Goal: Task Accomplishment & Management: Use online tool/utility

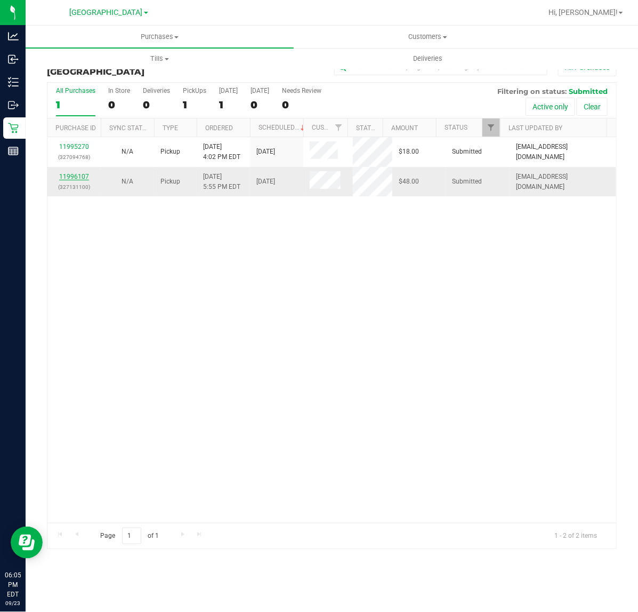
click at [82, 177] on link "11996107" at bounding box center [74, 176] width 30 height 7
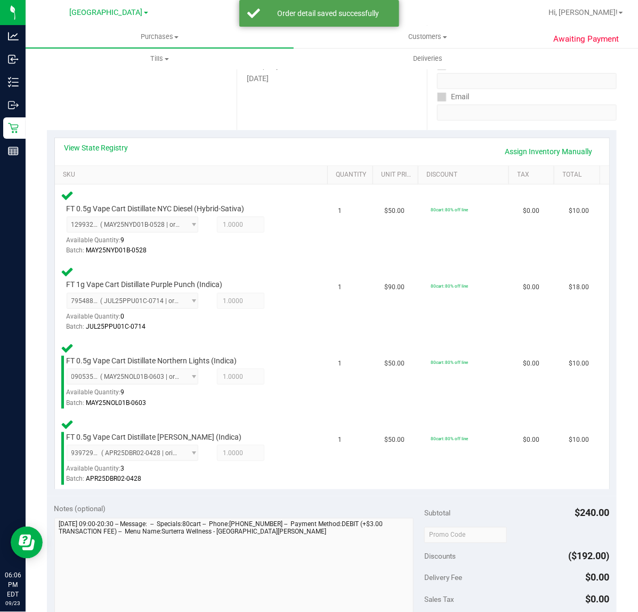
scroll to position [400, 0]
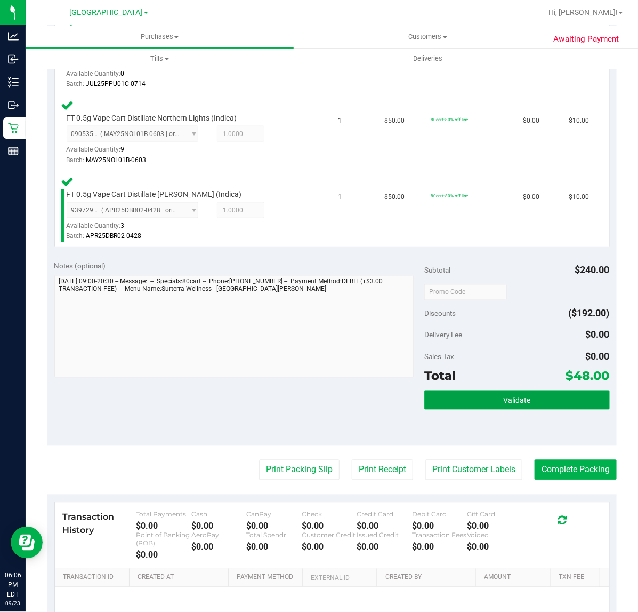
click at [455, 401] on button "Validate" at bounding box center [517, 399] width 185 height 19
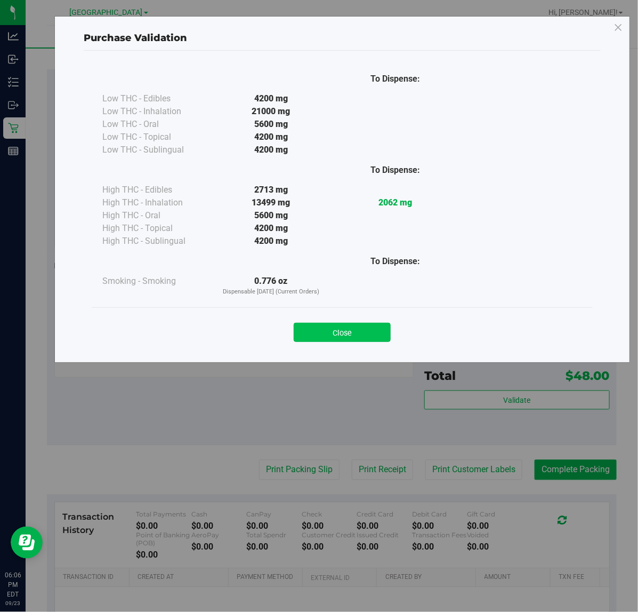
click at [317, 331] on button "Close" at bounding box center [342, 332] width 97 height 19
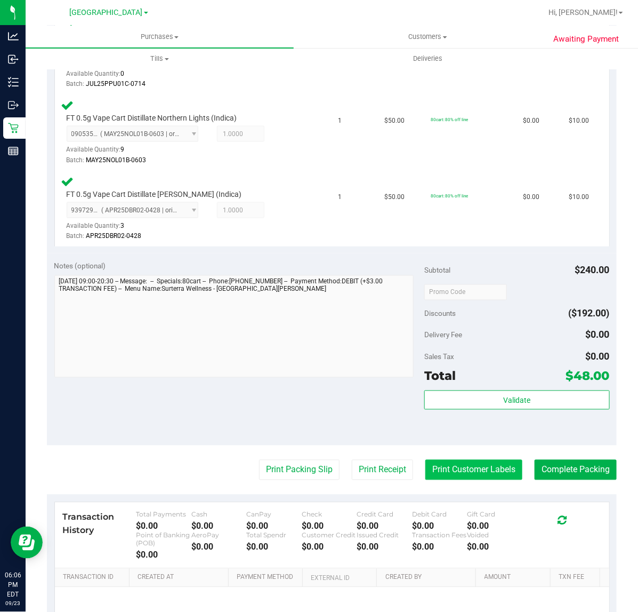
click at [445, 469] on button "Print Customer Labels" at bounding box center [474, 470] width 97 height 20
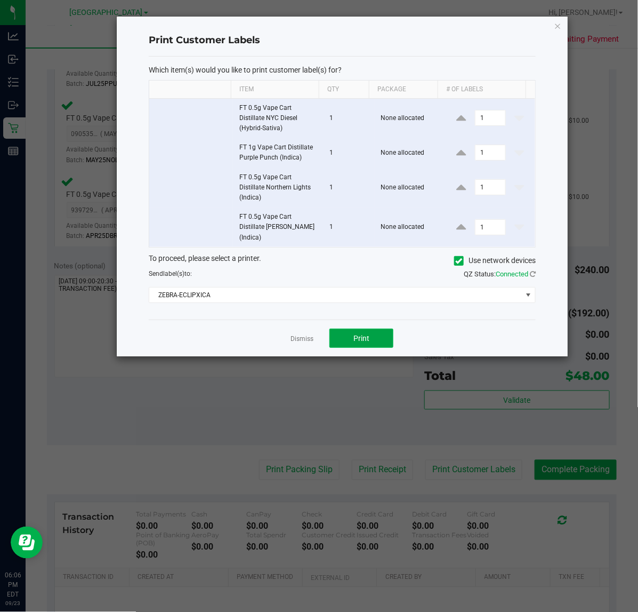
click at [359, 334] on button "Print" at bounding box center [362, 338] width 64 height 19
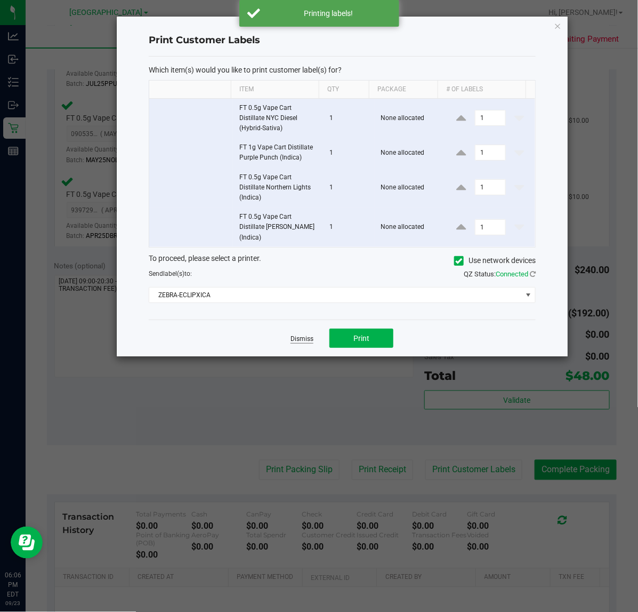
click at [299, 340] on link "Dismiss" at bounding box center [302, 338] width 23 height 9
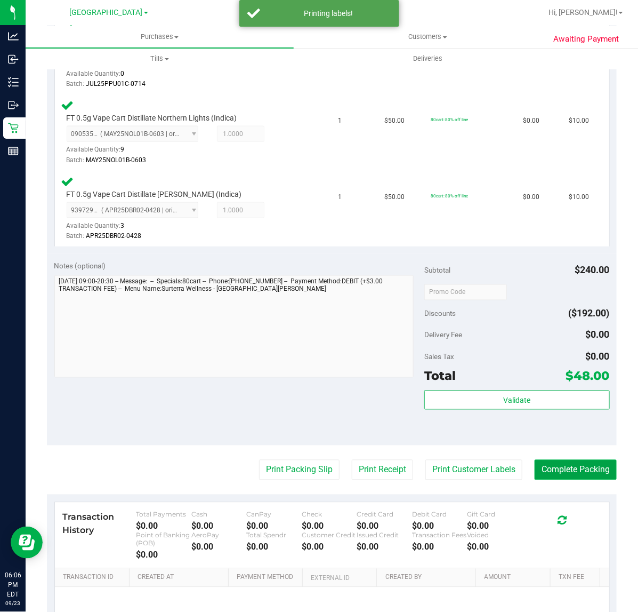
click at [540, 463] on button "Complete Packing" at bounding box center [576, 470] width 82 height 20
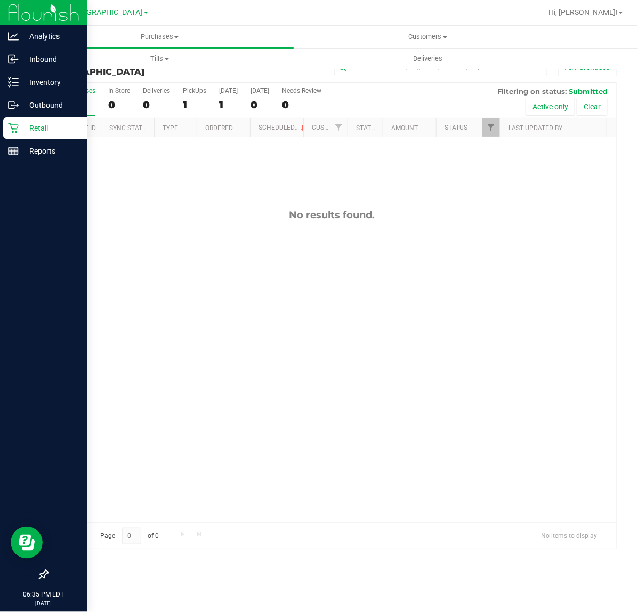
click at [2, 519] on div at bounding box center [43, 363] width 87 height 401
click at [30, 84] on p "Inventory" at bounding box center [51, 82] width 64 height 13
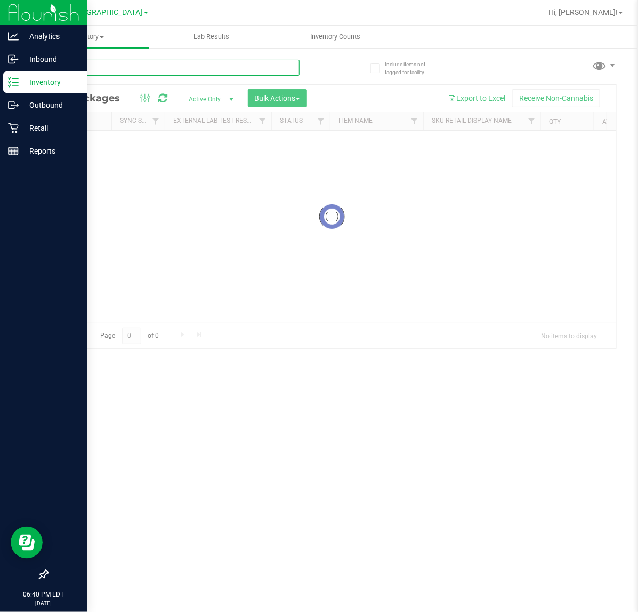
click at [115, 69] on input "text" at bounding box center [173, 68] width 253 height 16
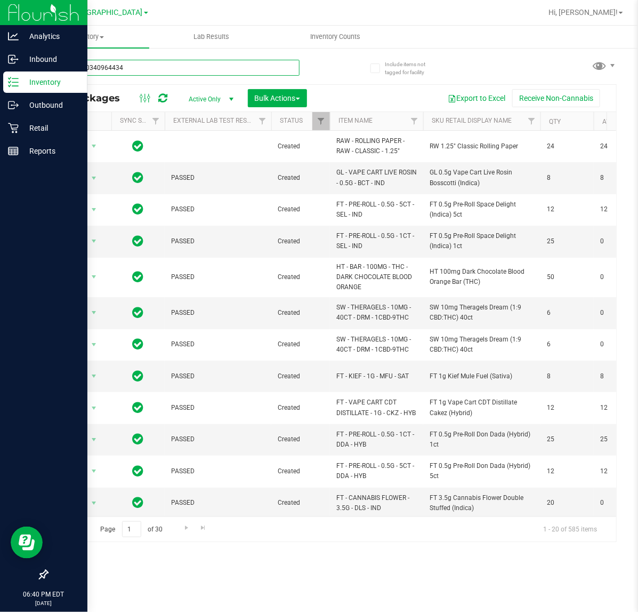
type input "0598000340964434"
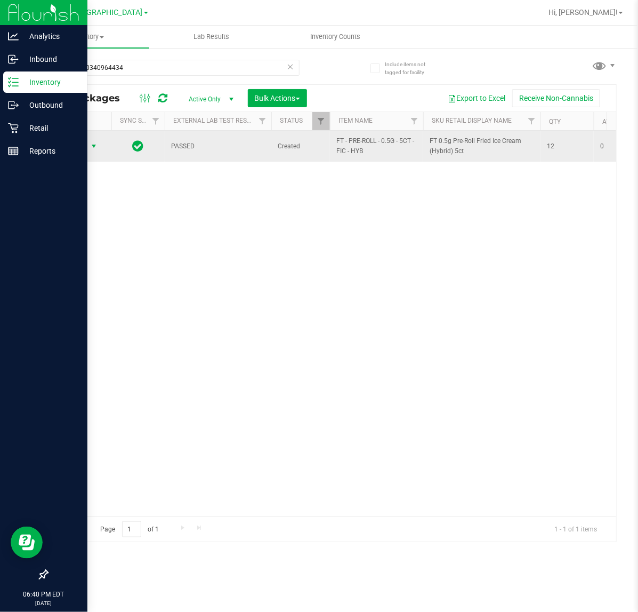
click at [91, 139] on span "select" at bounding box center [93, 146] width 13 height 15
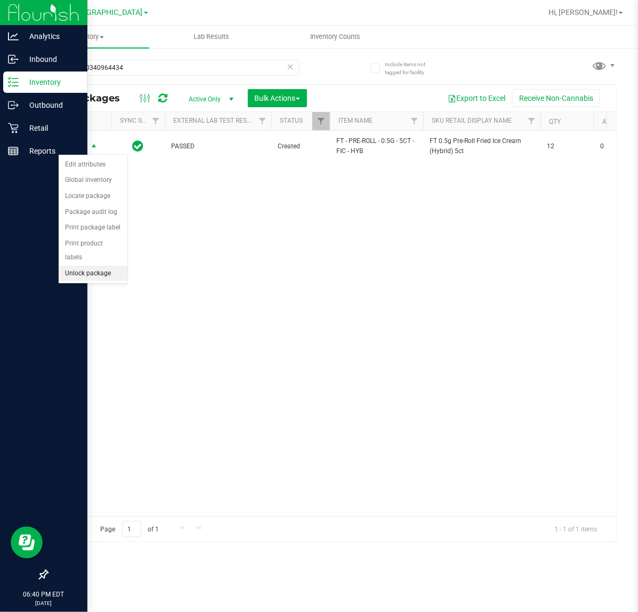
click at [107, 266] on li "Unlock package" at bounding box center [93, 274] width 69 height 16
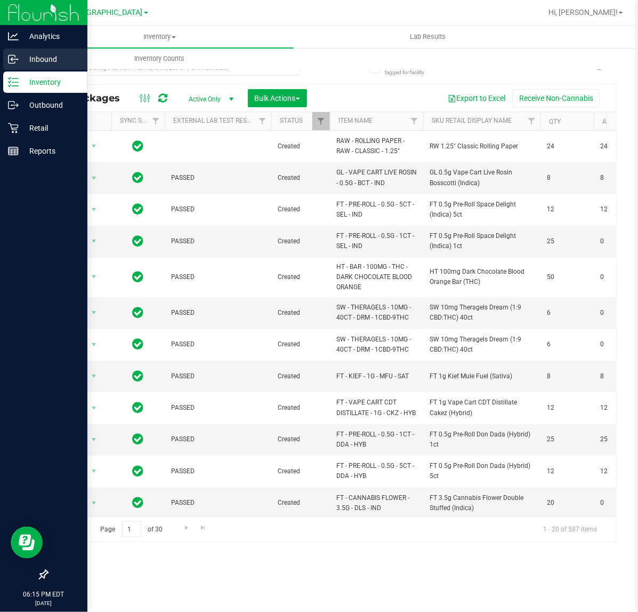
click at [13, 52] on div "Inbound" at bounding box center [45, 59] width 84 height 21
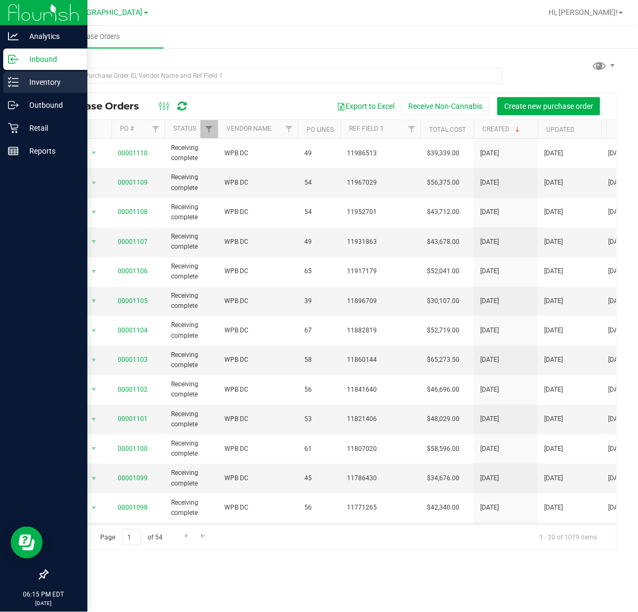
click at [9, 81] on icon at bounding box center [13, 82] width 11 height 11
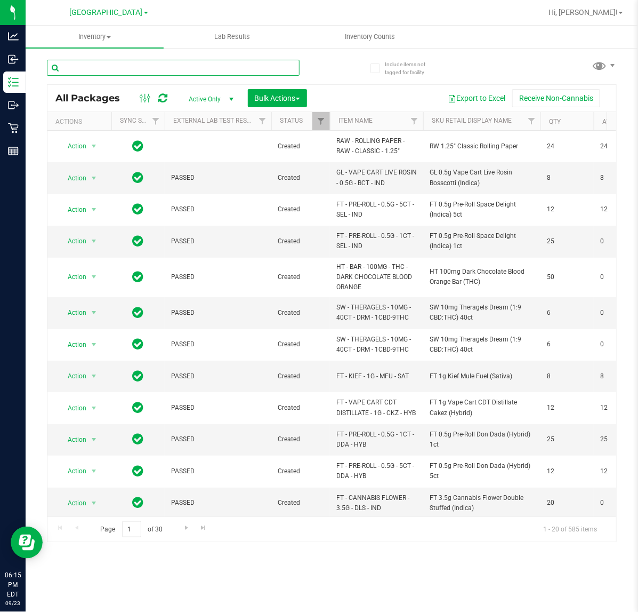
click at [86, 70] on input "text" at bounding box center [173, 68] width 253 height 16
type input "3290232845030242"
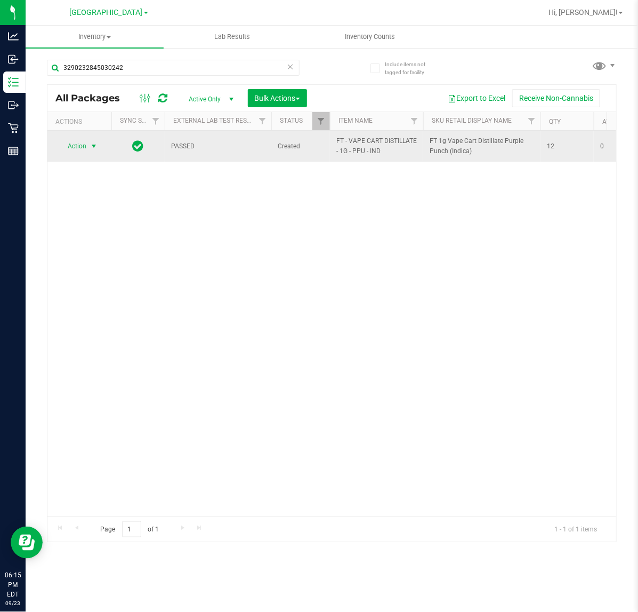
click at [88, 141] on span "select" at bounding box center [93, 146] width 13 height 15
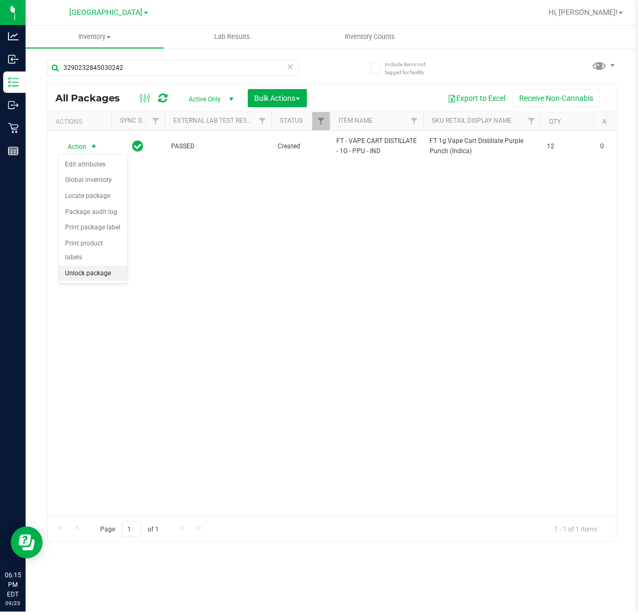
click at [89, 266] on li "Unlock package" at bounding box center [93, 274] width 69 height 16
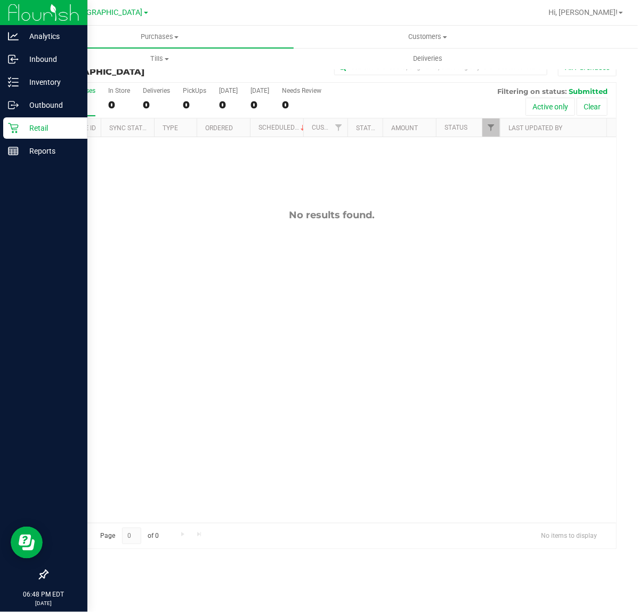
click at [35, 126] on p "Retail" at bounding box center [51, 128] width 64 height 13
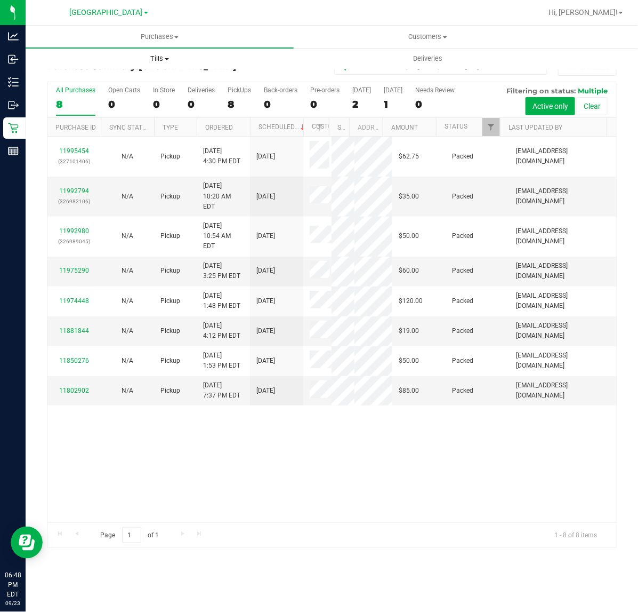
click at [158, 55] on span "Tills" at bounding box center [159, 59] width 267 height 10
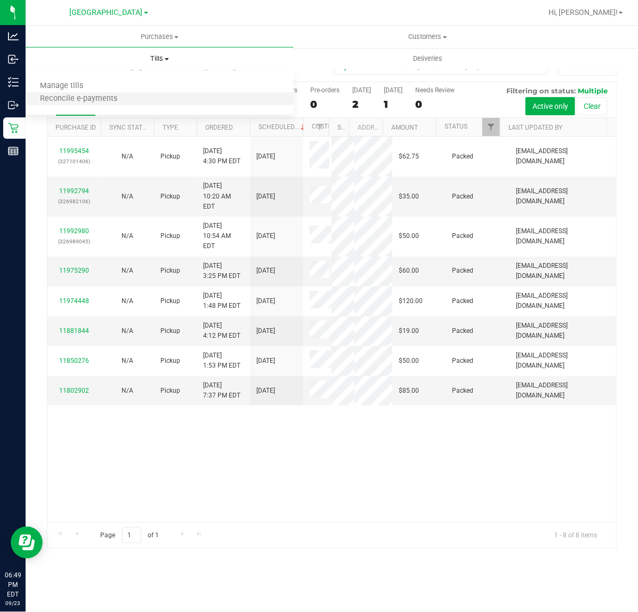
click at [75, 93] on li "Reconcile e-payments" at bounding box center [160, 99] width 268 height 13
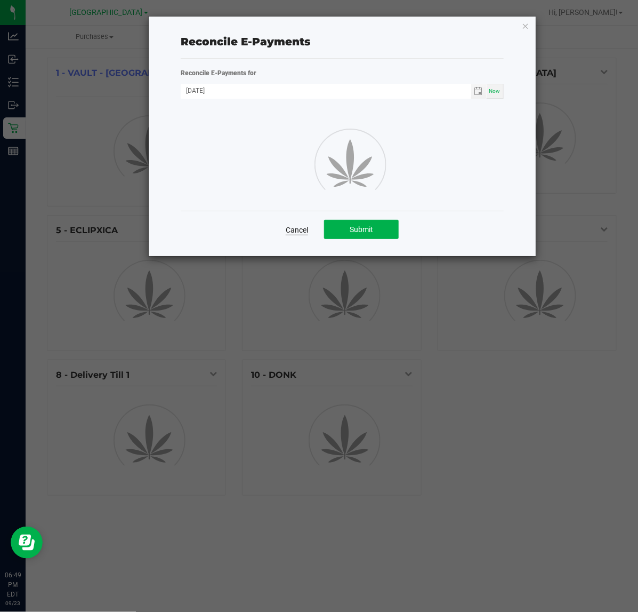
click at [291, 227] on link "Cancel" at bounding box center [297, 230] width 22 height 11
